Goal: Task Accomplishment & Management: Use online tool/utility

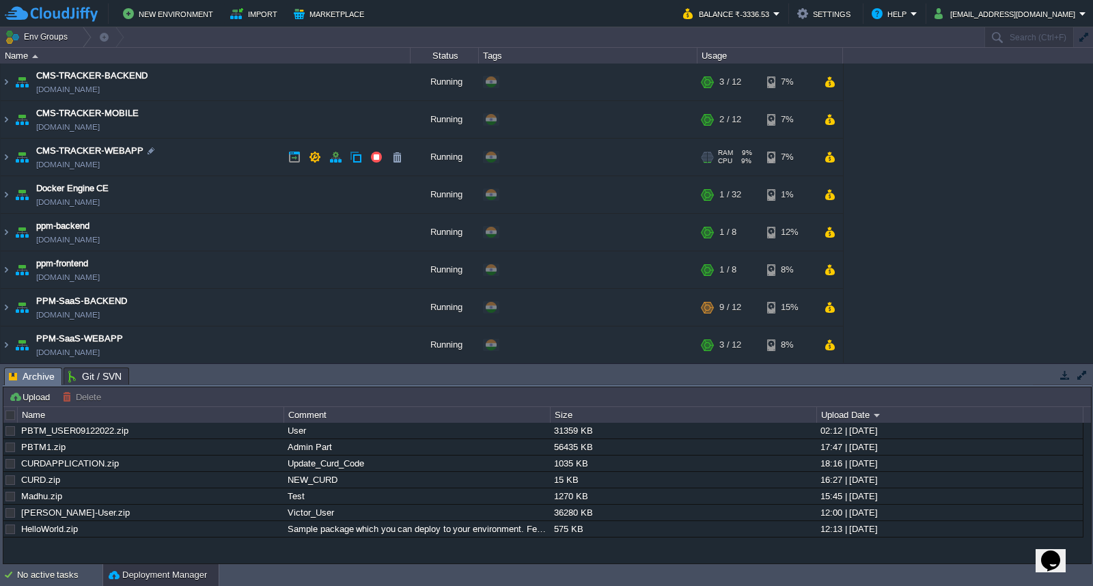
click at [204, 158] on td "CMS-TRACKER-WEBAPP [DOMAIN_NAME]" at bounding box center [206, 158] width 410 height 38
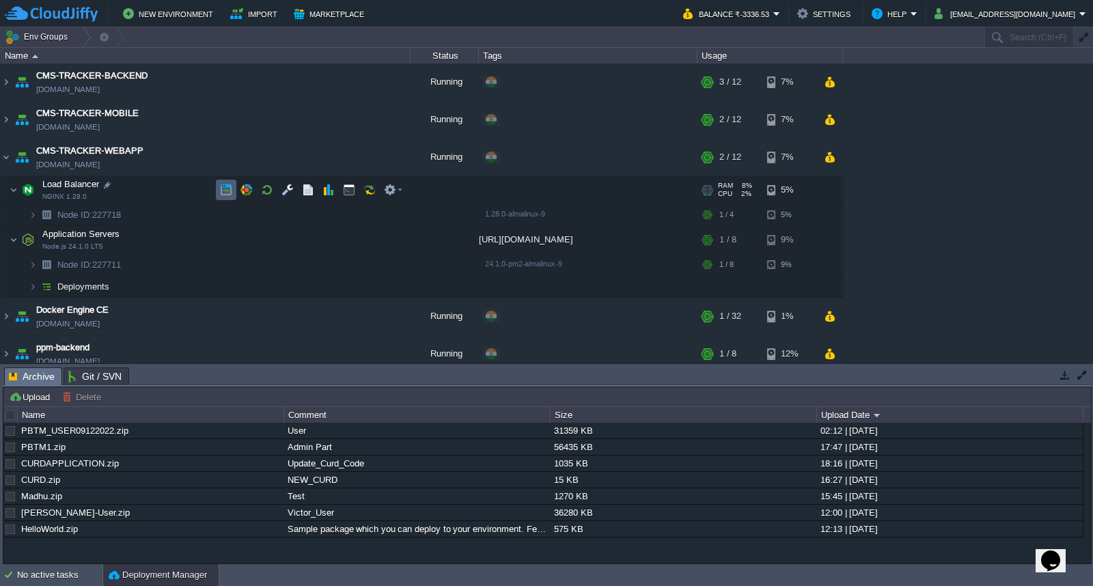
scroll to position [152, 0]
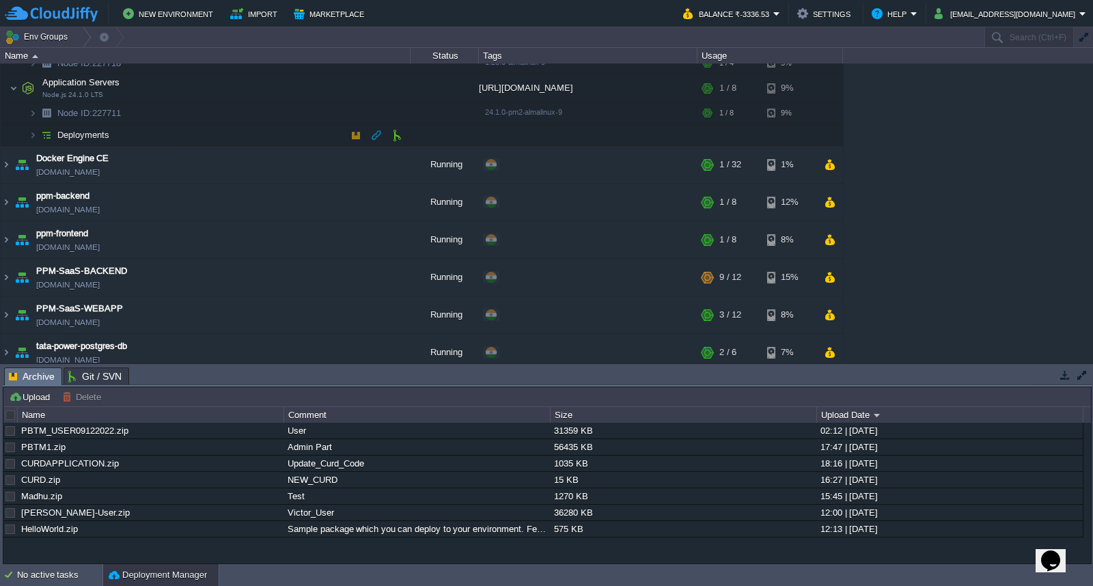
click at [180, 139] on td "Deployments" at bounding box center [206, 135] width 410 height 22
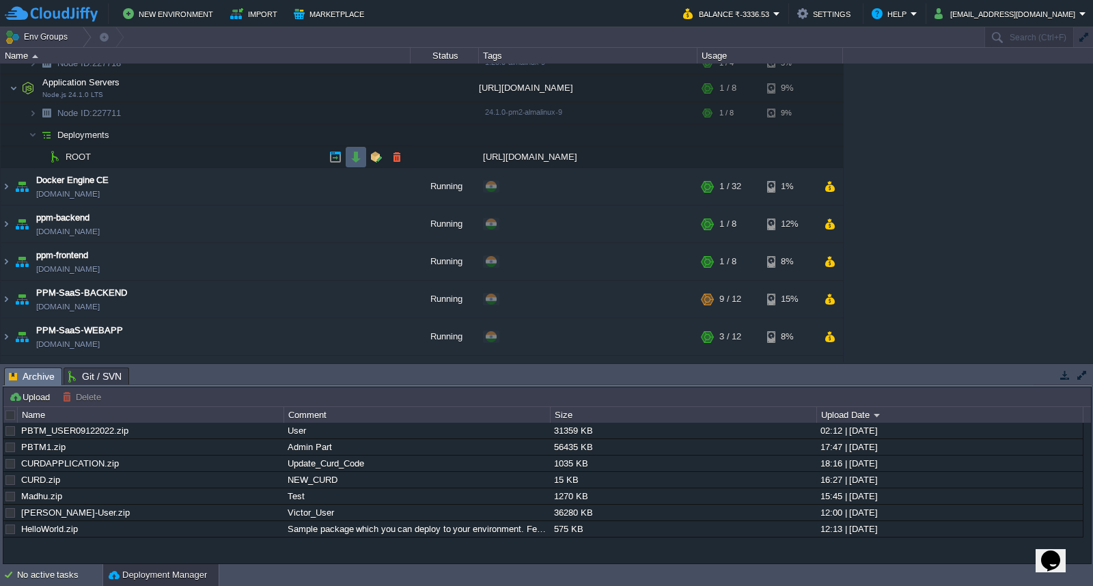
click at [353, 157] on button "button" at bounding box center [356, 157] width 12 height 12
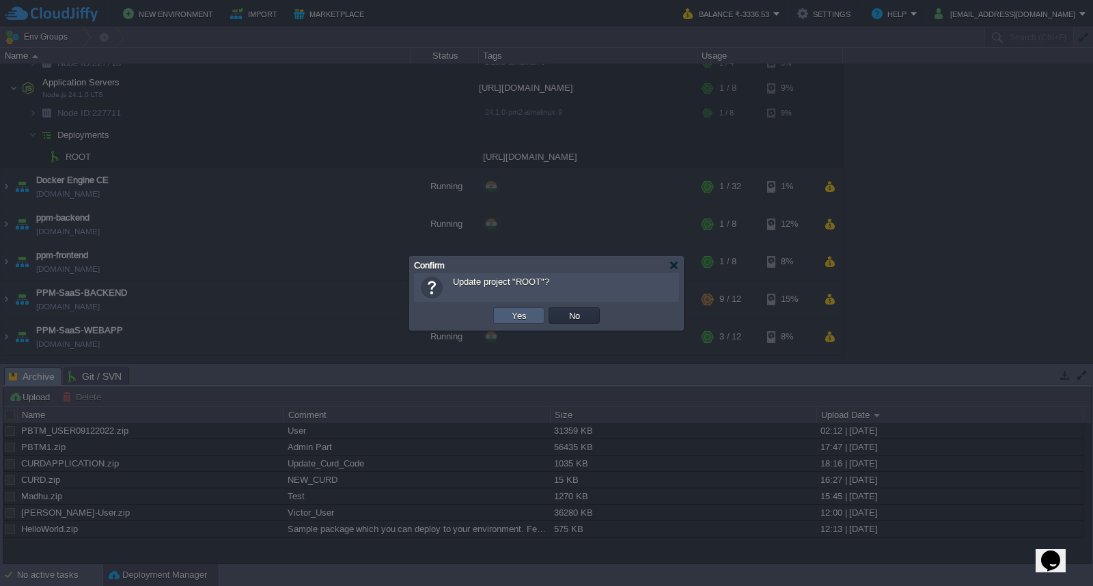
click at [504, 316] on td "Yes" at bounding box center [518, 315] width 51 height 16
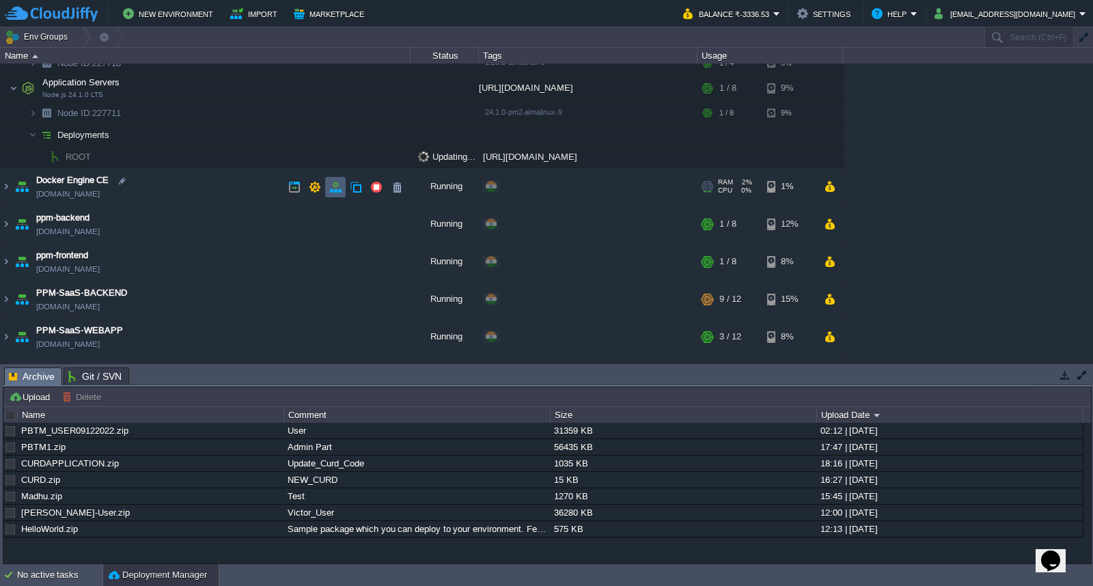
scroll to position [0, 0]
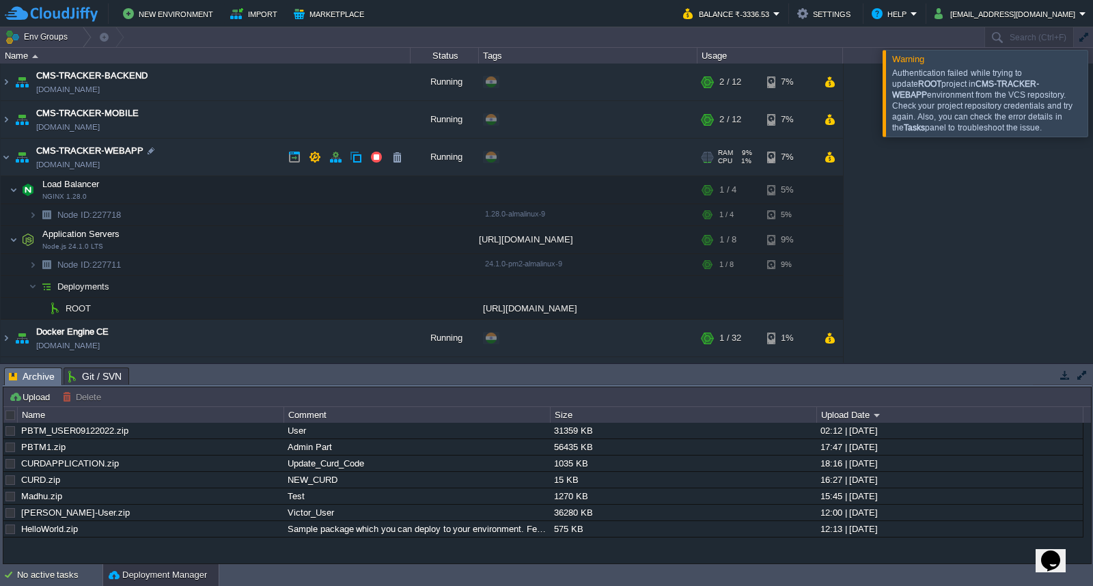
click at [210, 150] on td "CMS-TRACKER-WEBAPP [DOMAIN_NAME]" at bounding box center [206, 158] width 410 height 38
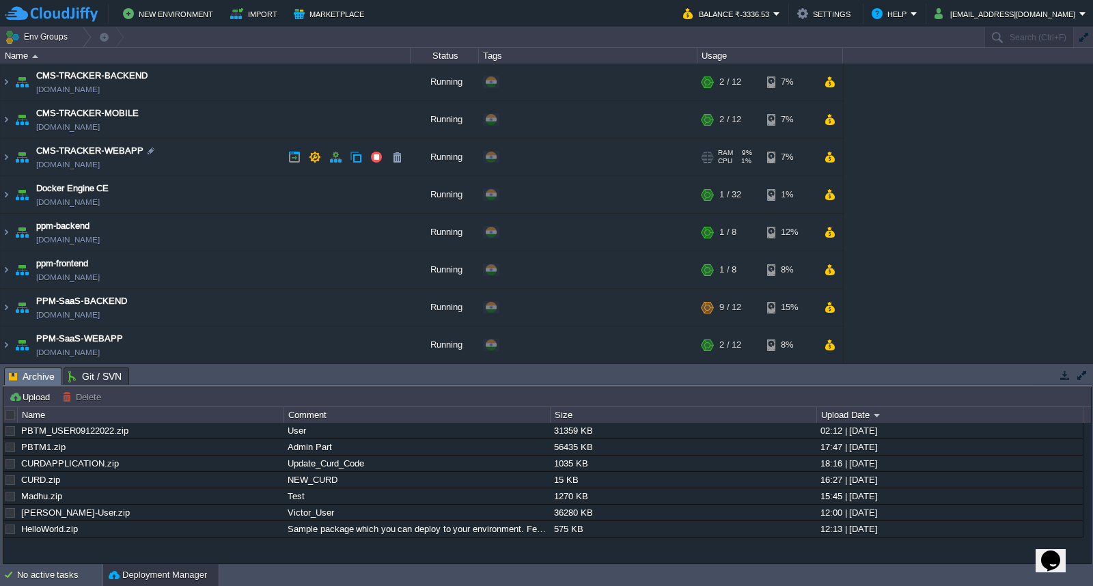
click at [208, 154] on td "CMS-TRACKER-WEBAPP [DOMAIN_NAME]" at bounding box center [206, 158] width 410 height 38
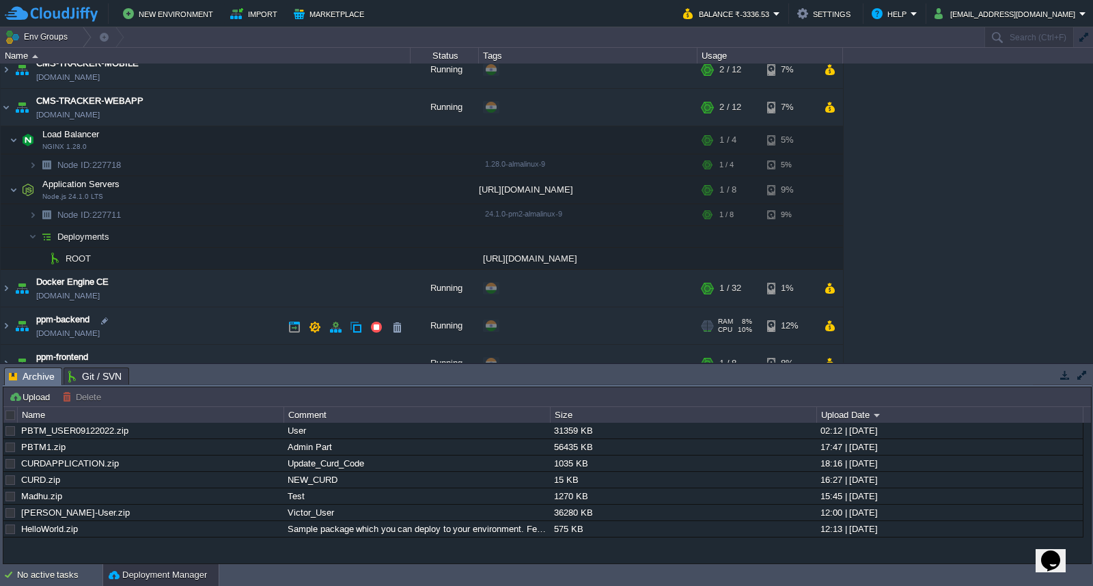
scroll to position [76, 0]
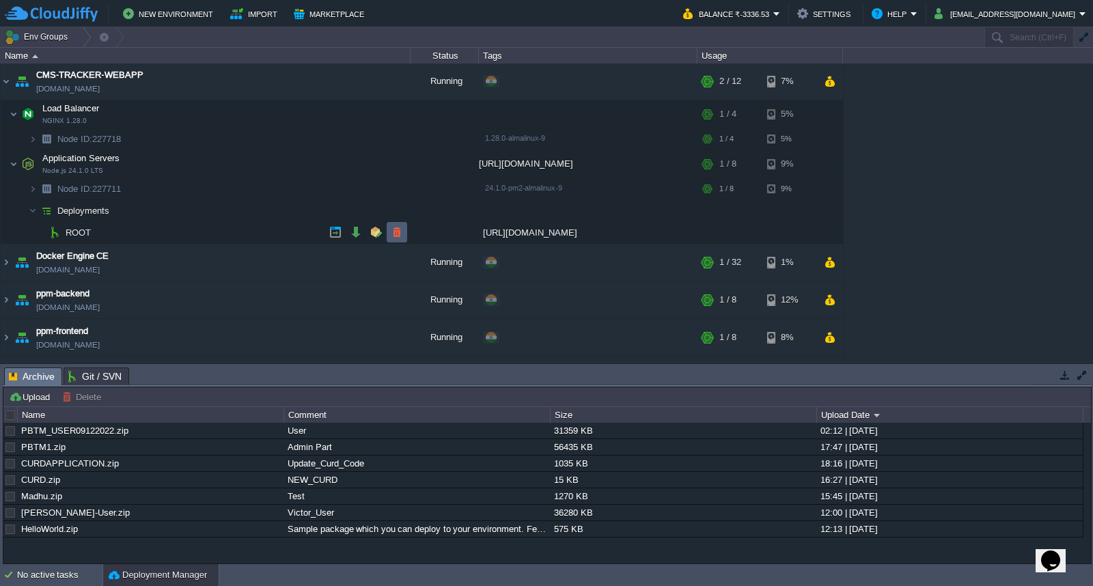
click at [398, 236] on button "button" at bounding box center [397, 232] width 12 height 12
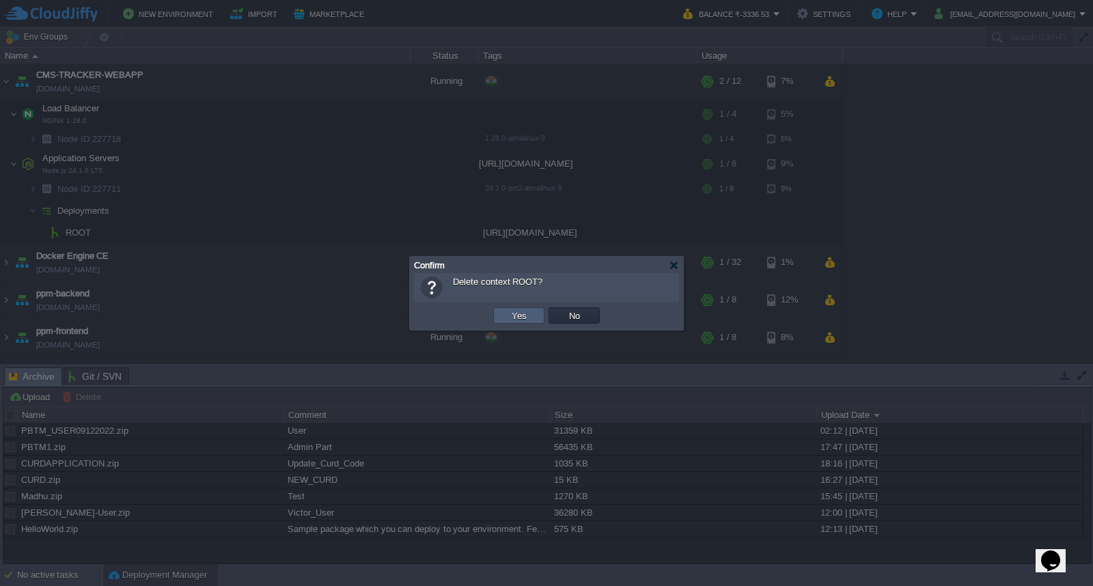
click at [521, 324] on td "Yes" at bounding box center [518, 315] width 51 height 16
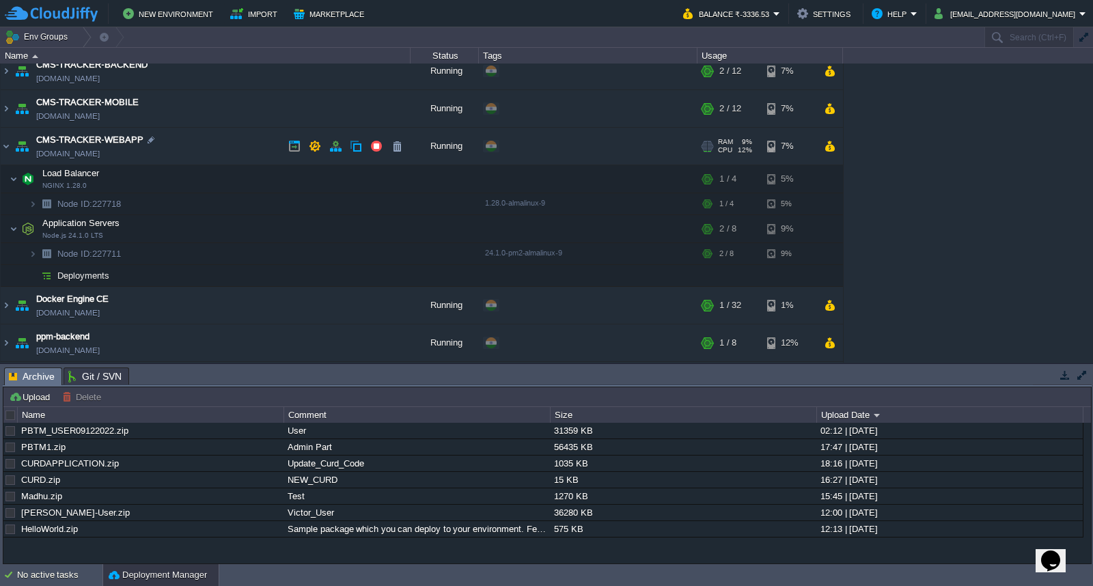
scroll to position [0, 0]
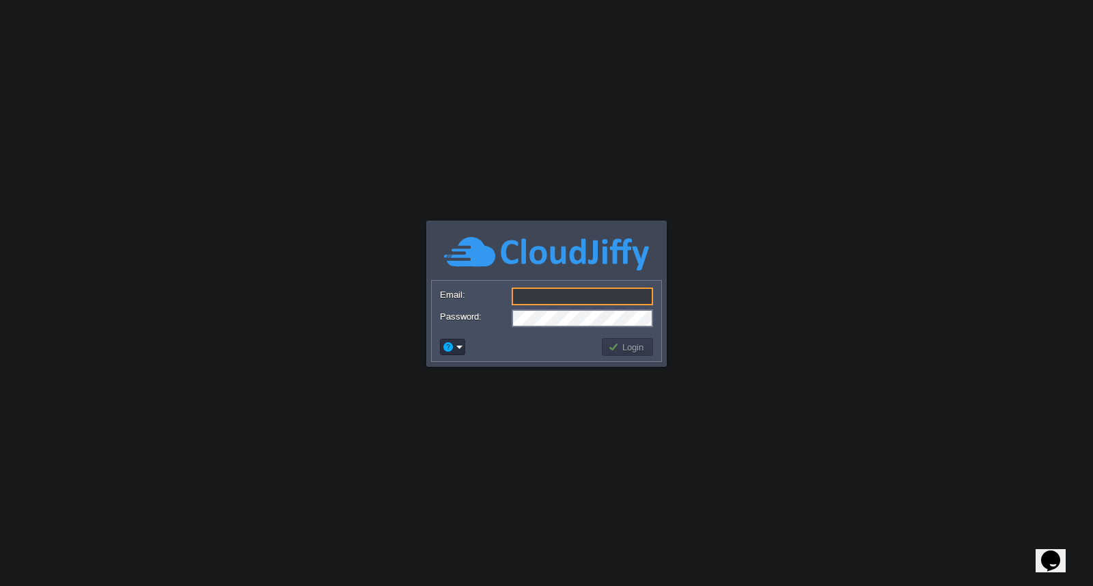
type input "[EMAIL_ADDRESS][DOMAIN_NAME]"
click at [619, 302] on input "[EMAIL_ADDRESS][DOMAIN_NAME]" at bounding box center [582, 297] width 141 height 18
click at [620, 354] on td "Login" at bounding box center [627, 347] width 51 height 18
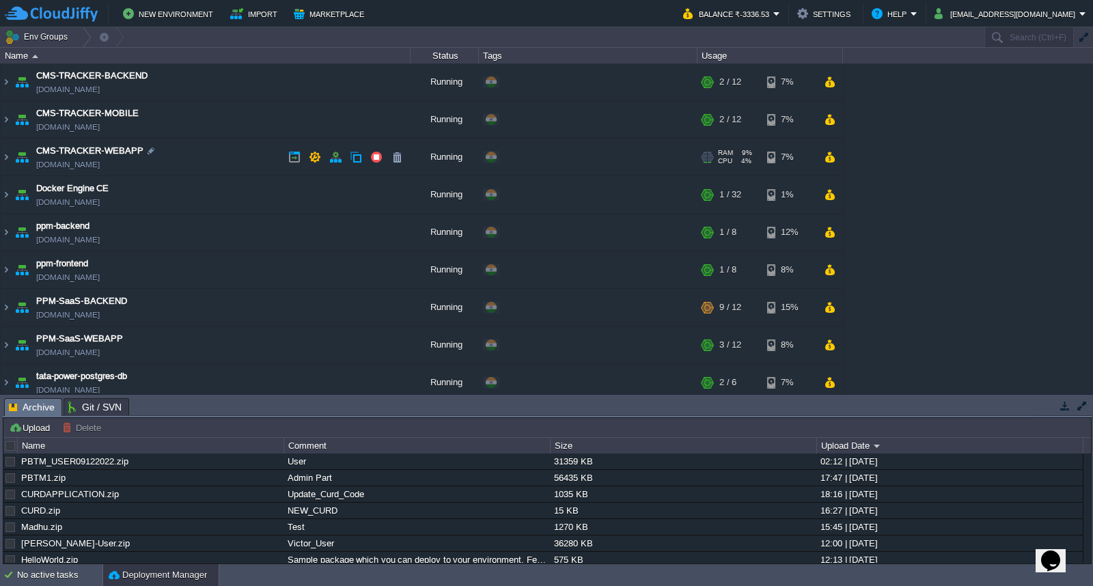
click at [188, 157] on td "CMS-TRACKER-WEBAPP [DOMAIN_NAME]" at bounding box center [206, 158] width 410 height 38
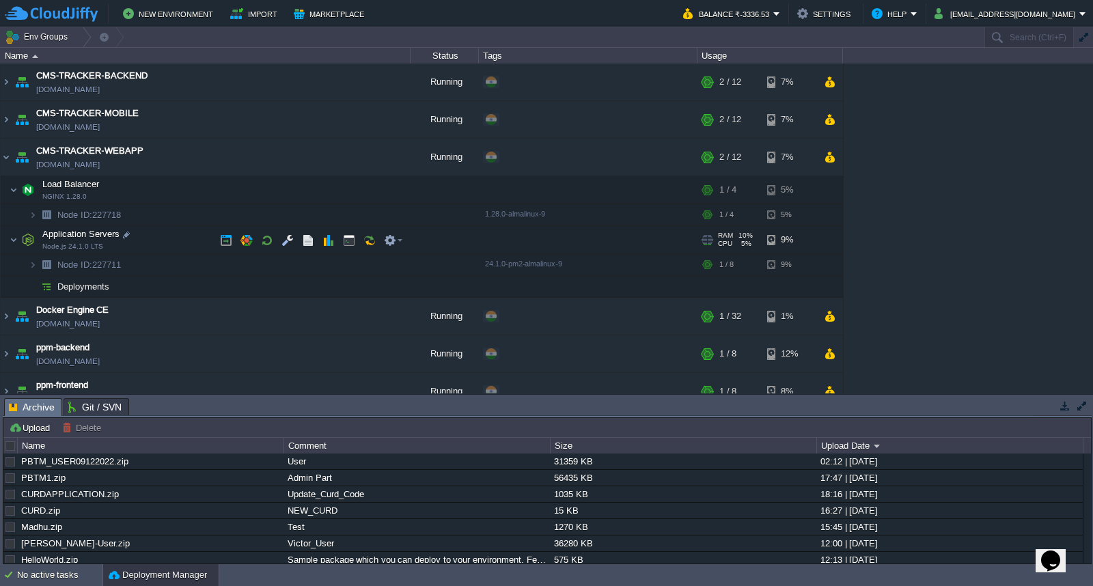
scroll to position [131, 0]
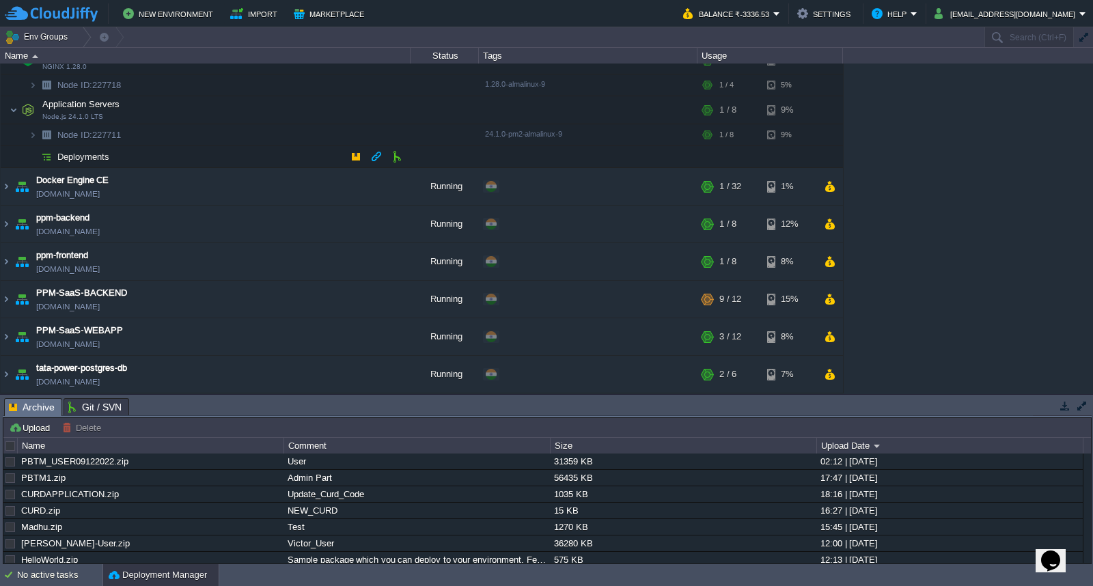
click at [221, 161] on td "Deployments" at bounding box center [206, 157] width 410 height 22
click at [388, 154] on td at bounding box center [397, 156] width 20 height 20
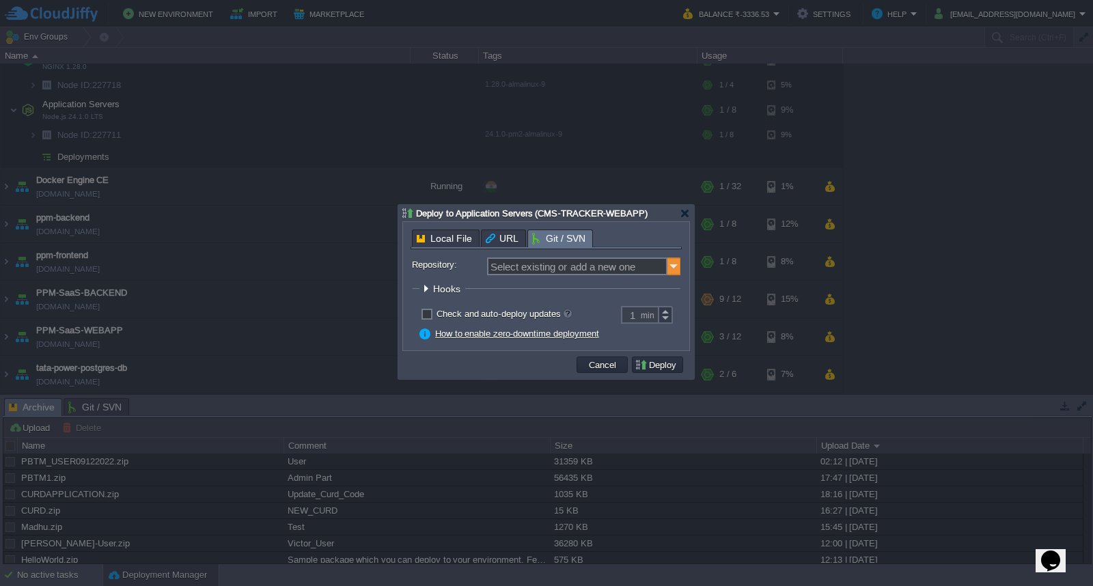
click at [672, 268] on img at bounding box center [675, 267] width 14 height 18
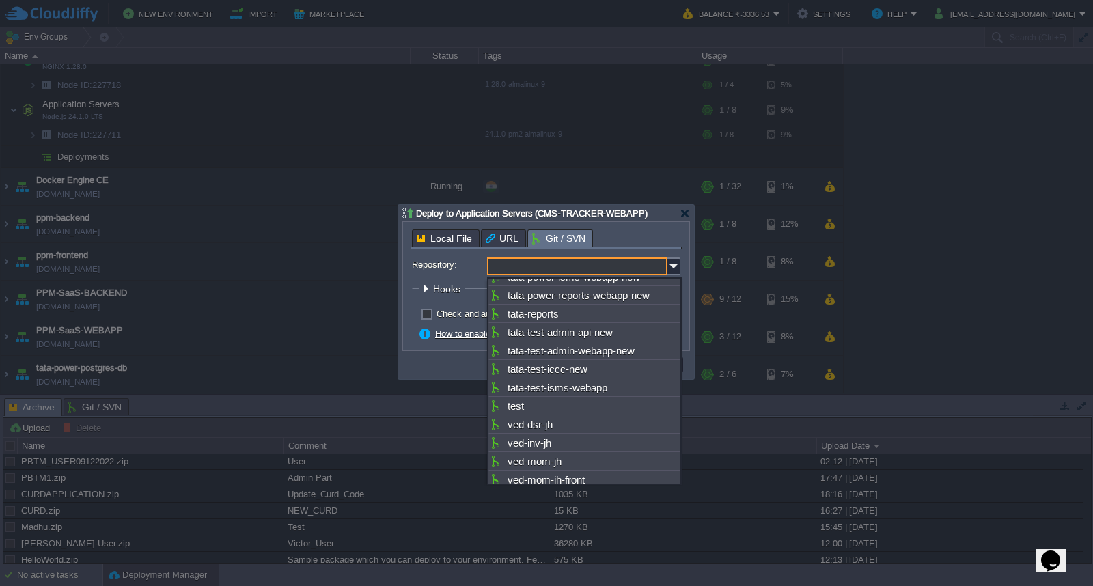
scroll to position [1425, 0]
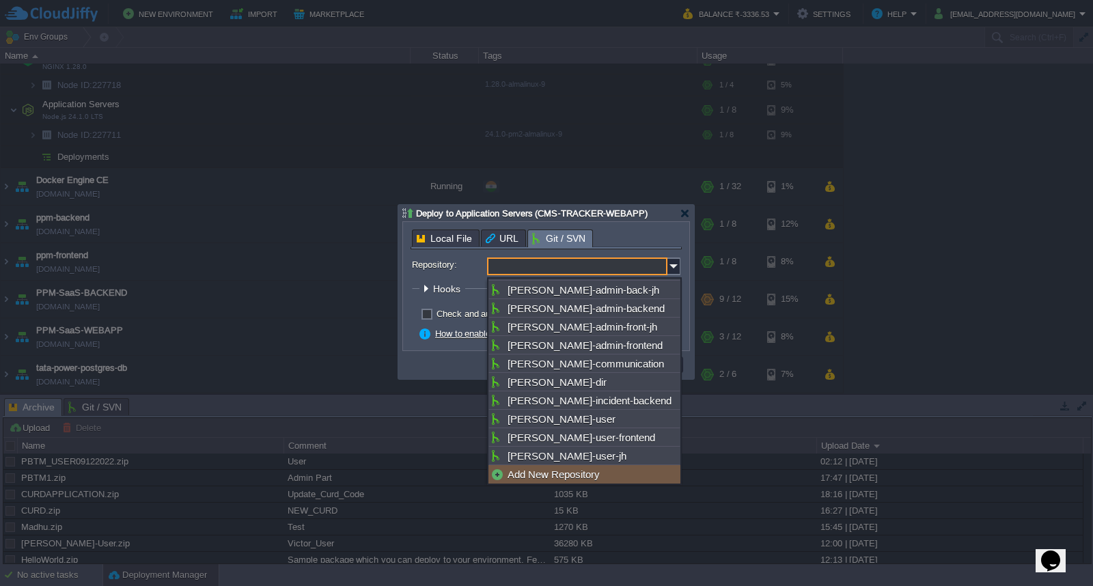
click at [557, 474] on div "Add New Repository" at bounding box center [585, 474] width 192 height 18
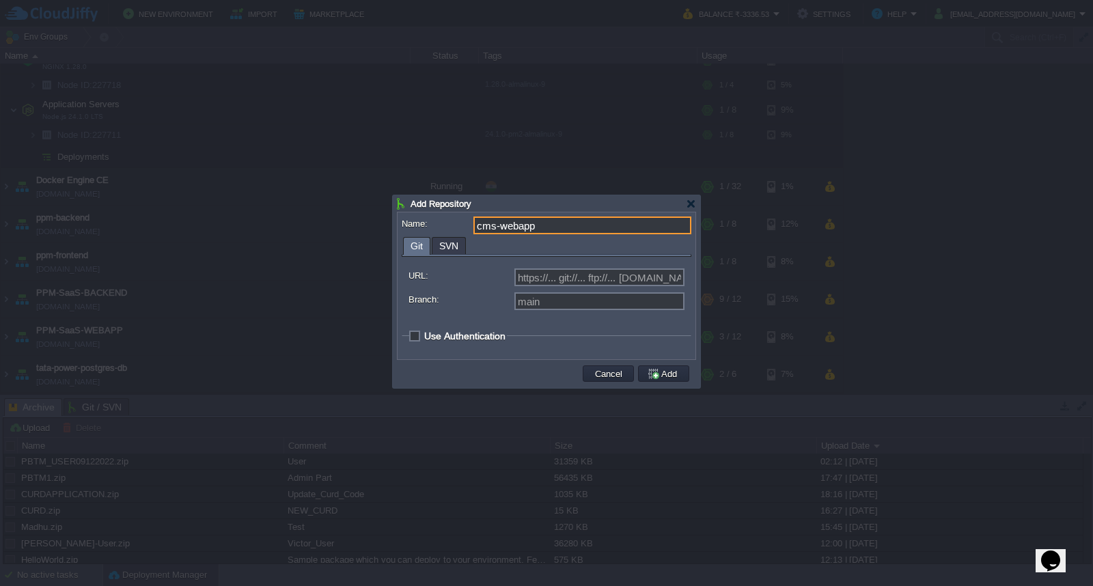
type input "cms-webapp"
type input "Select existing or add a new one"
click at [554, 271] on input "URL:" at bounding box center [599, 278] width 170 height 18
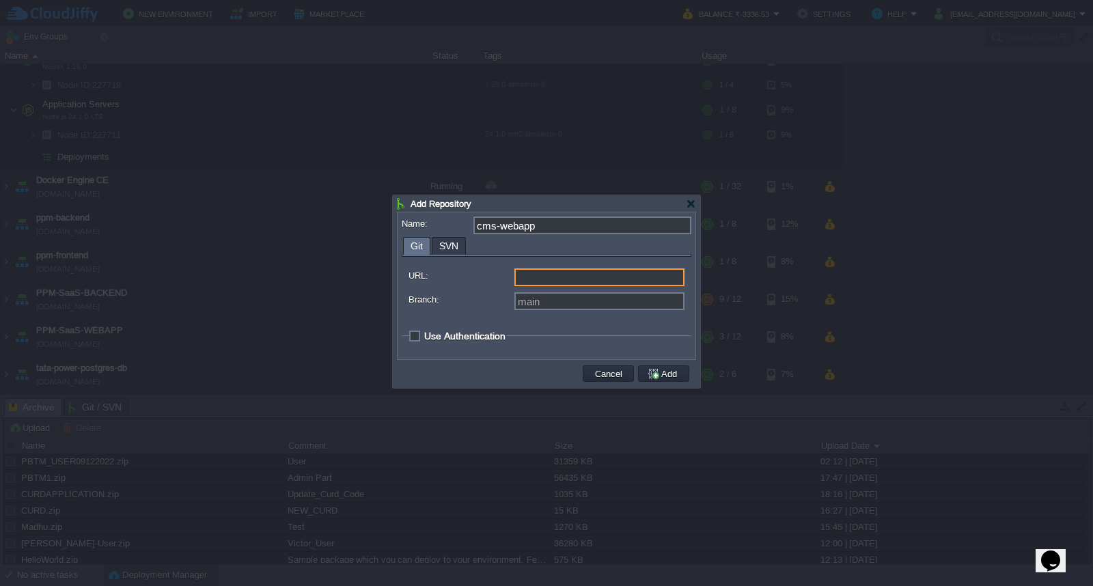
paste input "[URL][DOMAIN_NAME]"
type input "[URL][DOMAIN_NAME]"
click at [408, 338] on fieldset "Use Authentication Login: Access Type: Token SSH Key Token: Select Key: Select.…" at bounding box center [547, 339] width 290 height 18
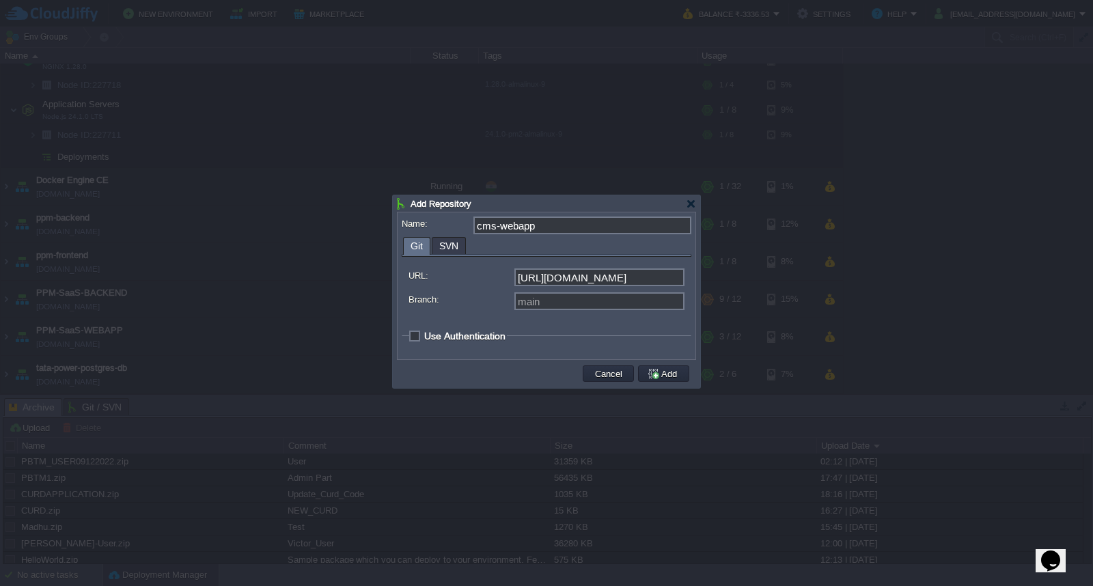
click at [424, 335] on span "Use Authentication" at bounding box center [464, 336] width 81 height 11
checkbox input "true"
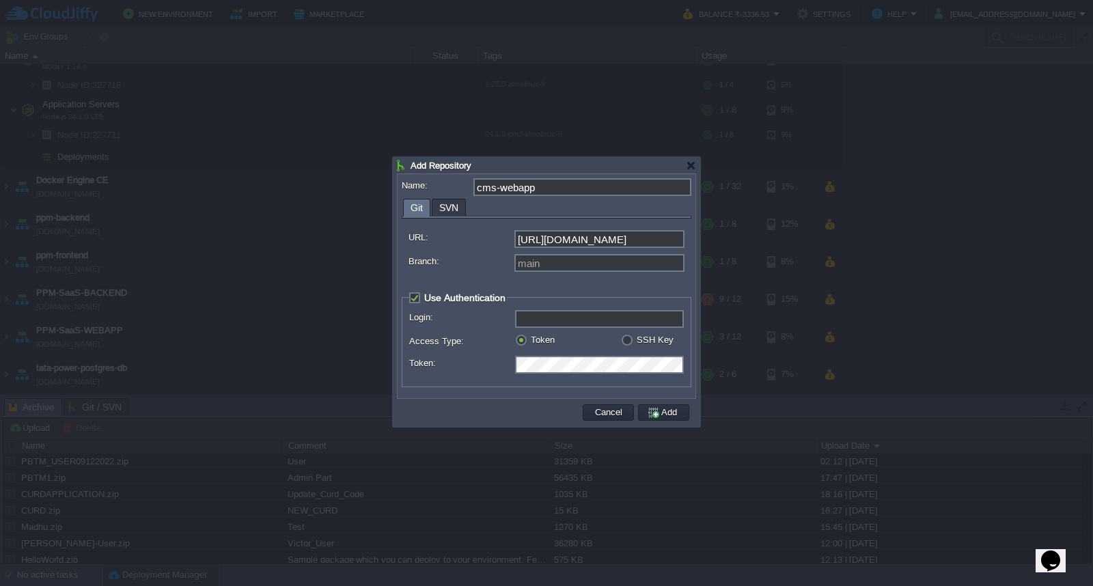
click at [601, 325] on input "Login:" at bounding box center [599, 319] width 169 height 18
type input "c"
type input "CMS-TRACKER"
click at [566, 358] on div "Login: CMS-TRACKER Access Type: Token SSH Key Token: Select Key: Select..." at bounding box center [546, 345] width 275 height 70
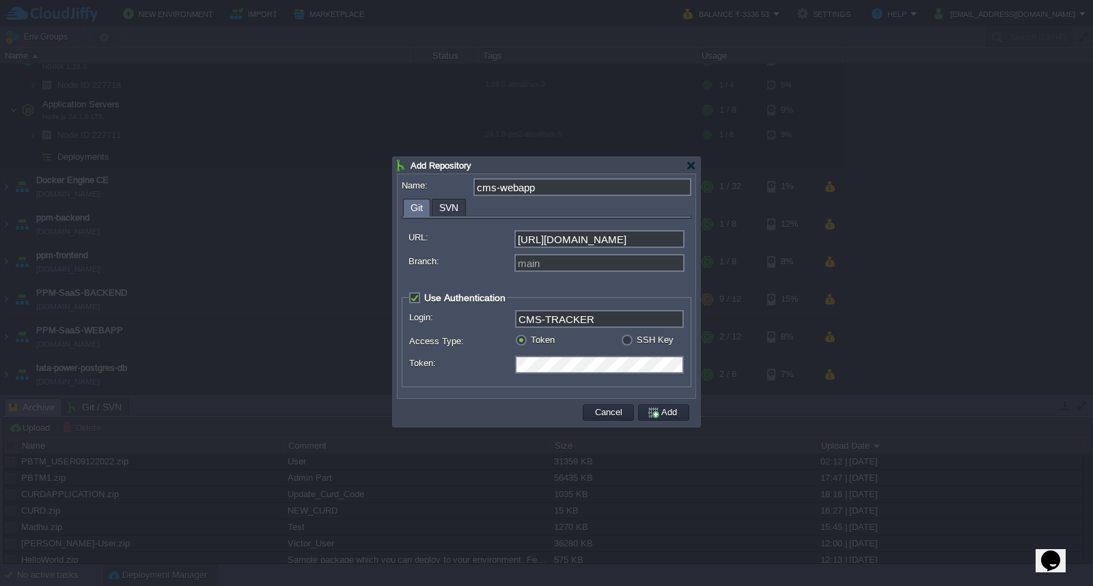
click at [563, 345] on div "Token" at bounding box center [568, 340] width 106 height 13
click at [658, 413] on button "Add" at bounding box center [664, 413] width 34 height 12
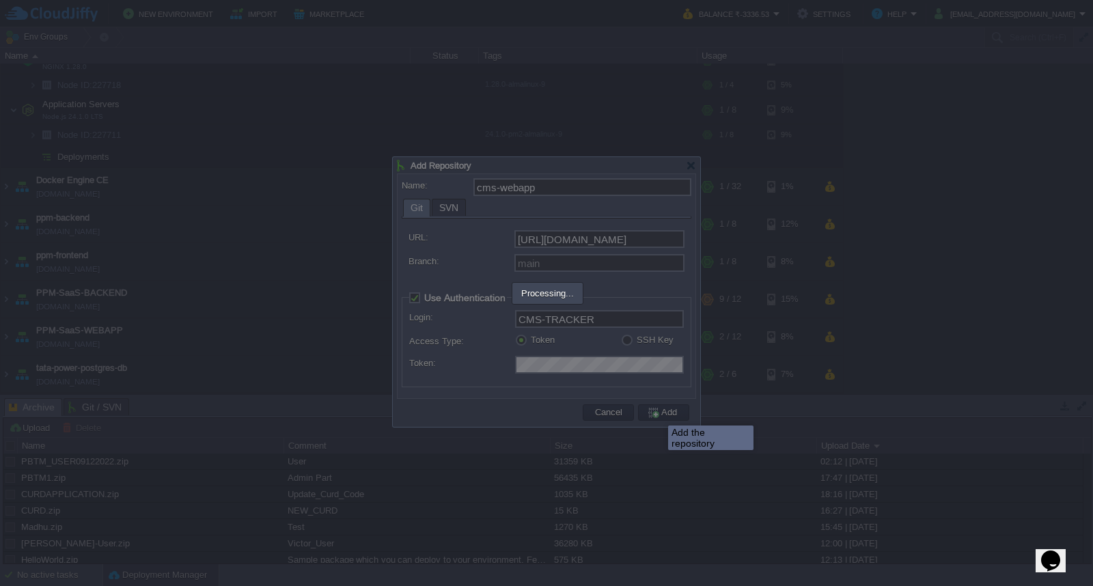
type input "cms-webapp"
type input "main"
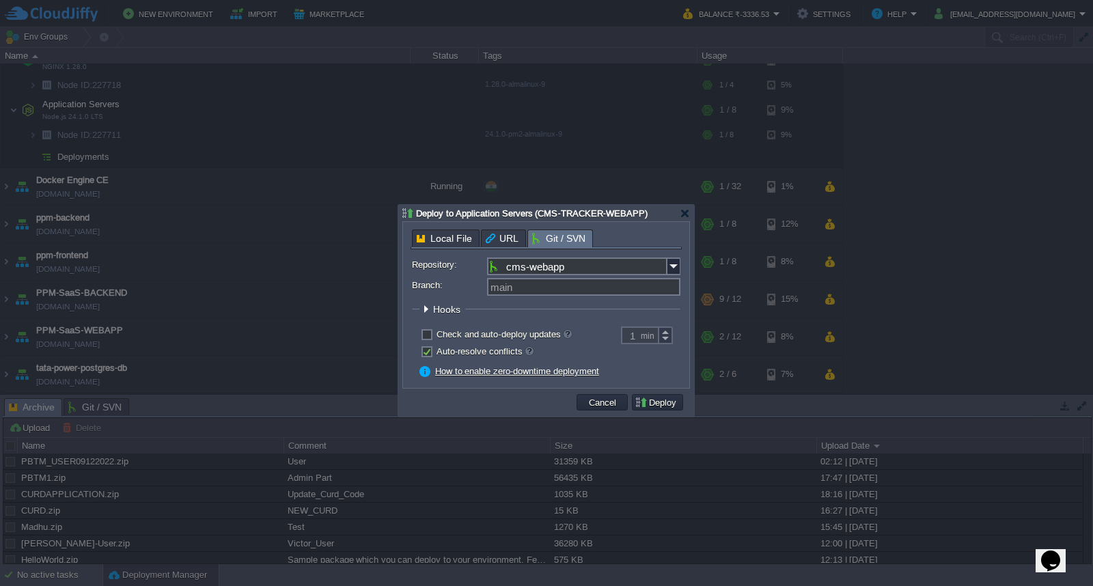
click at [437, 333] on label "Check and auto-deploy updates" at bounding box center [504, 334] width 135 height 10
click at [426, 333] on input "checkbox" at bounding box center [425, 336] width 9 height 9
checkbox input "true"
click at [658, 407] on button "Deploy" at bounding box center [658, 402] width 46 height 12
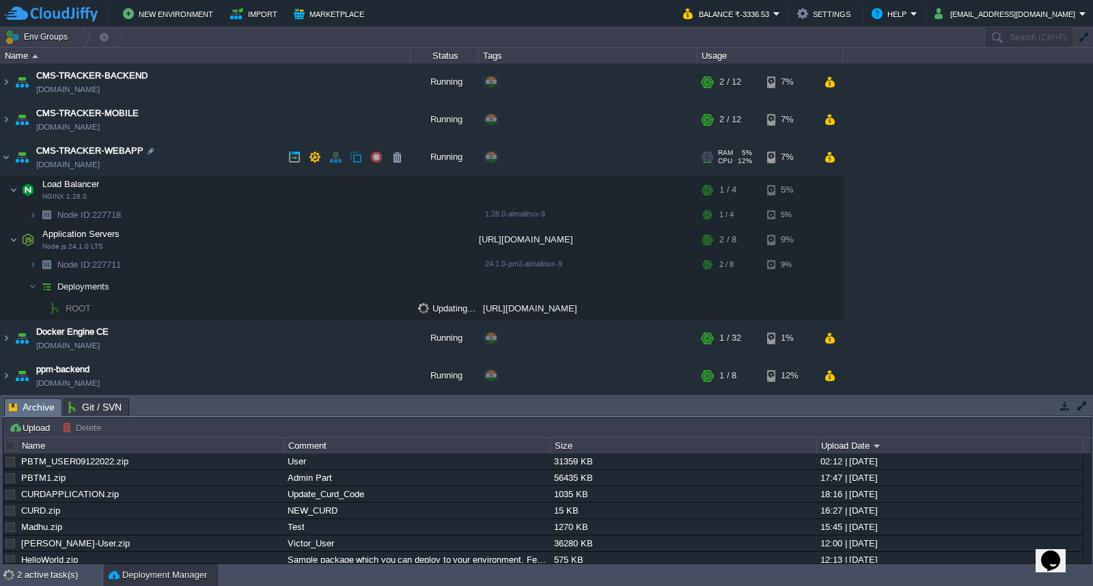
click at [202, 160] on td "CMS-TRACKER-WEBAPP [DOMAIN_NAME]" at bounding box center [206, 158] width 410 height 38
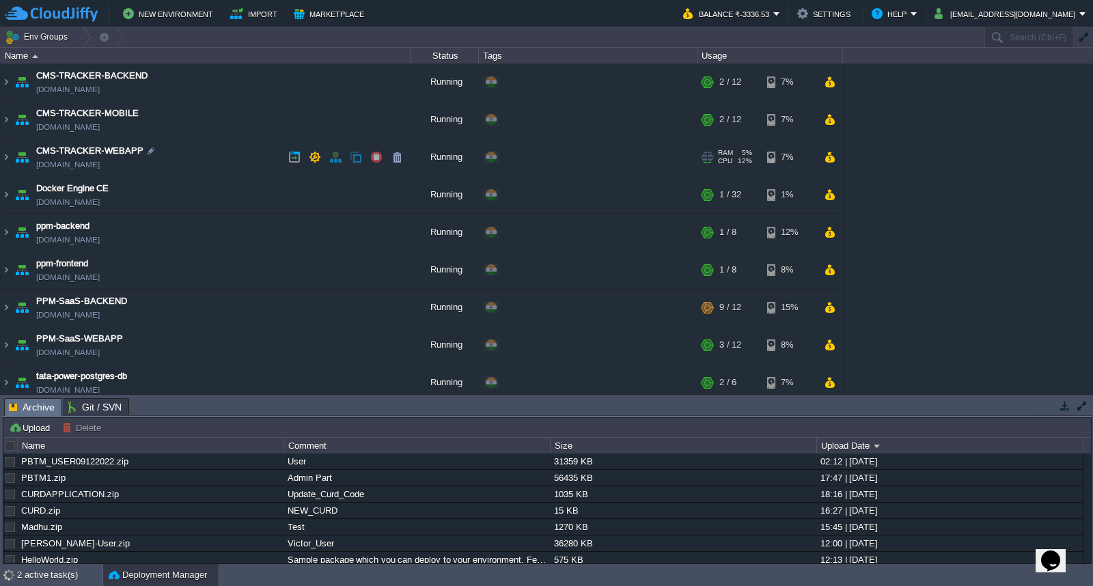
click at [202, 160] on td "CMS-TRACKER-WEBAPP [DOMAIN_NAME]" at bounding box center [206, 158] width 410 height 38
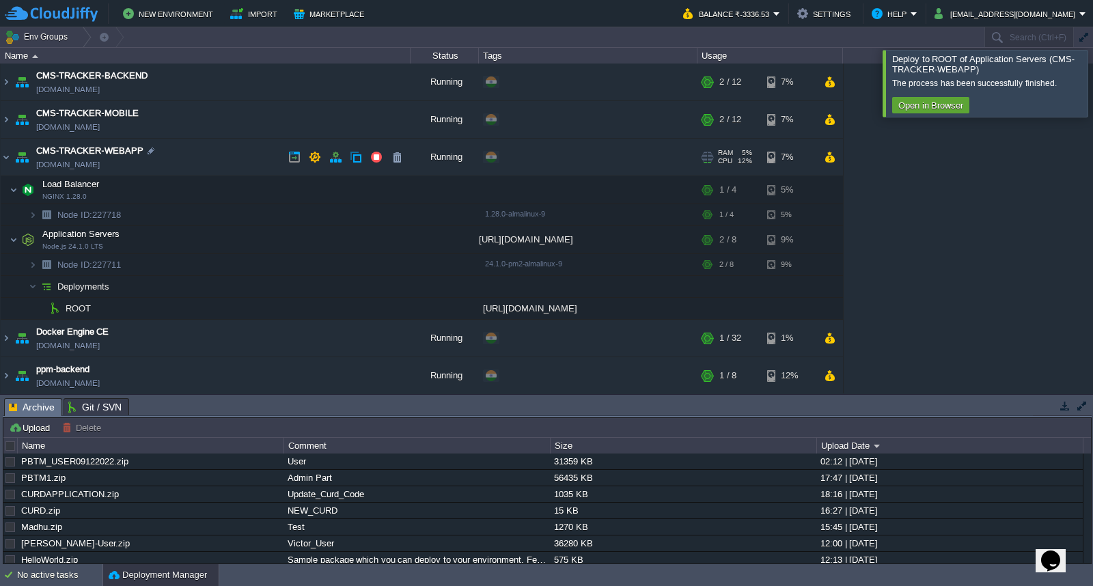
click at [202, 160] on td "CMS-TRACKER-WEBAPP [DOMAIN_NAME]" at bounding box center [206, 158] width 410 height 38
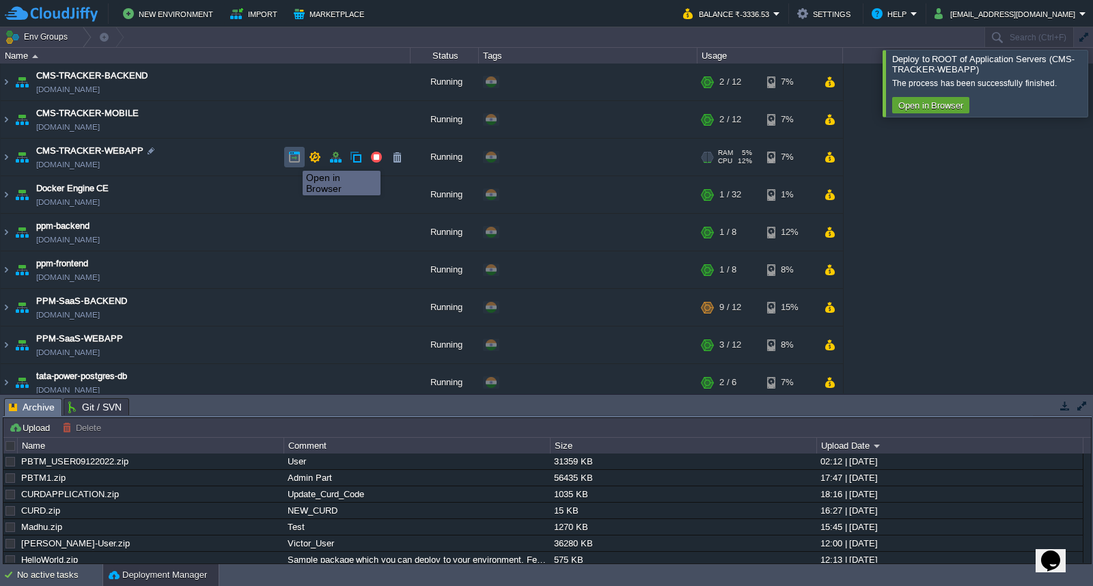
click at [292, 159] on button "button" at bounding box center [294, 157] width 12 height 12
